Goal: Task Accomplishment & Management: Complete application form

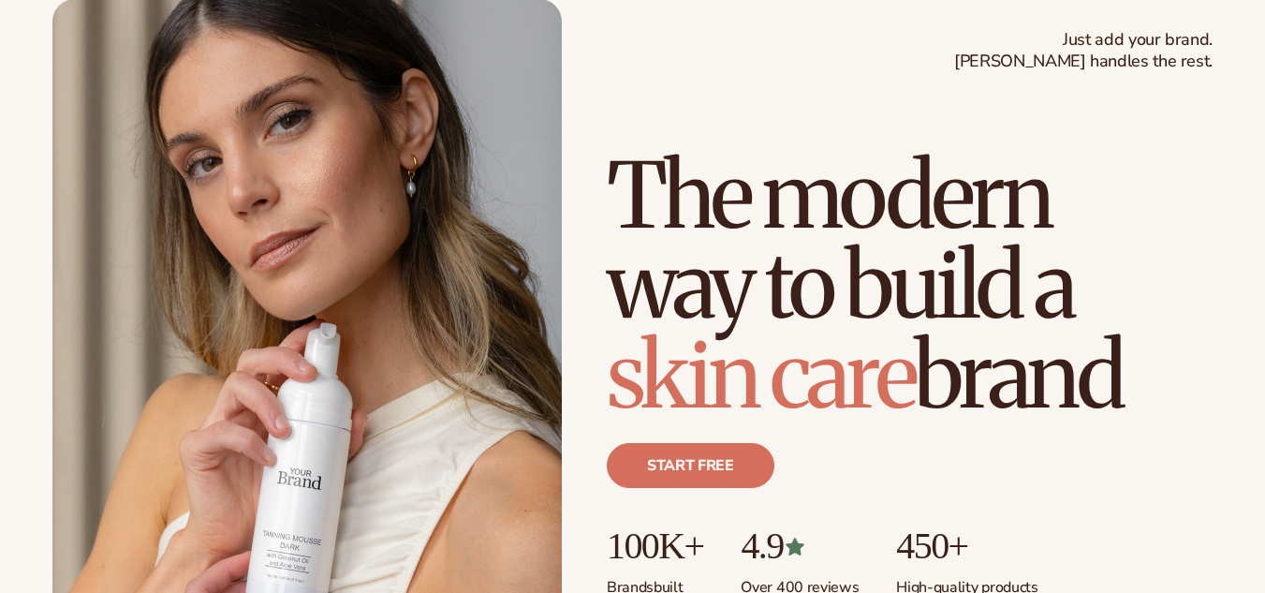
scroll to position [187, 0]
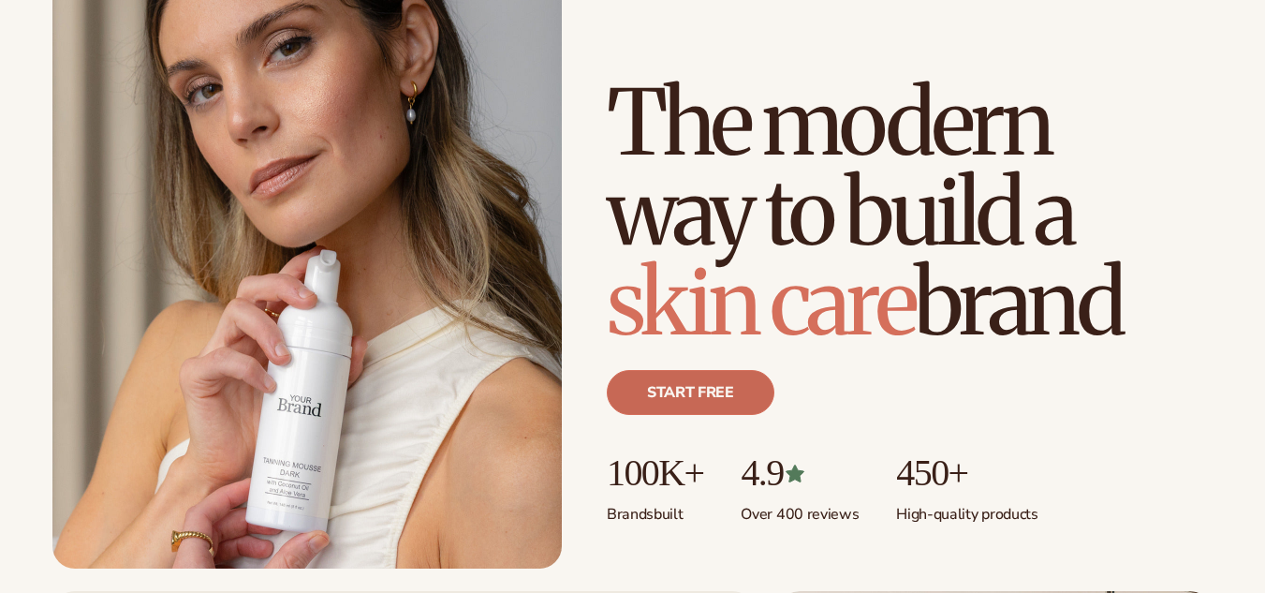
click at [668, 396] on link "Start free" at bounding box center [691, 392] width 168 height 45
